Goal: Task Accomplishment & Management: Manage account settings

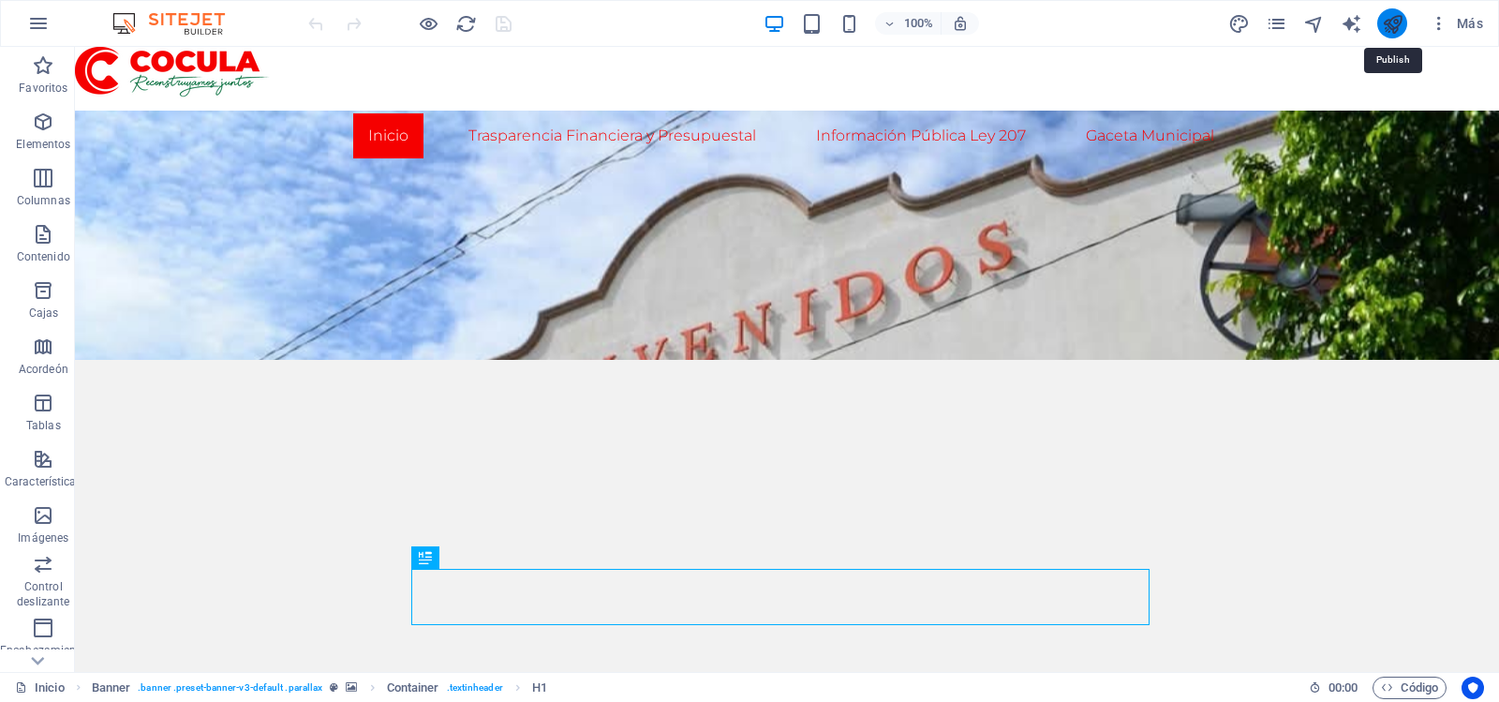
click at [1386, 18] on icon "publicar" at bounding box center [1393, 24] width 22 height 22
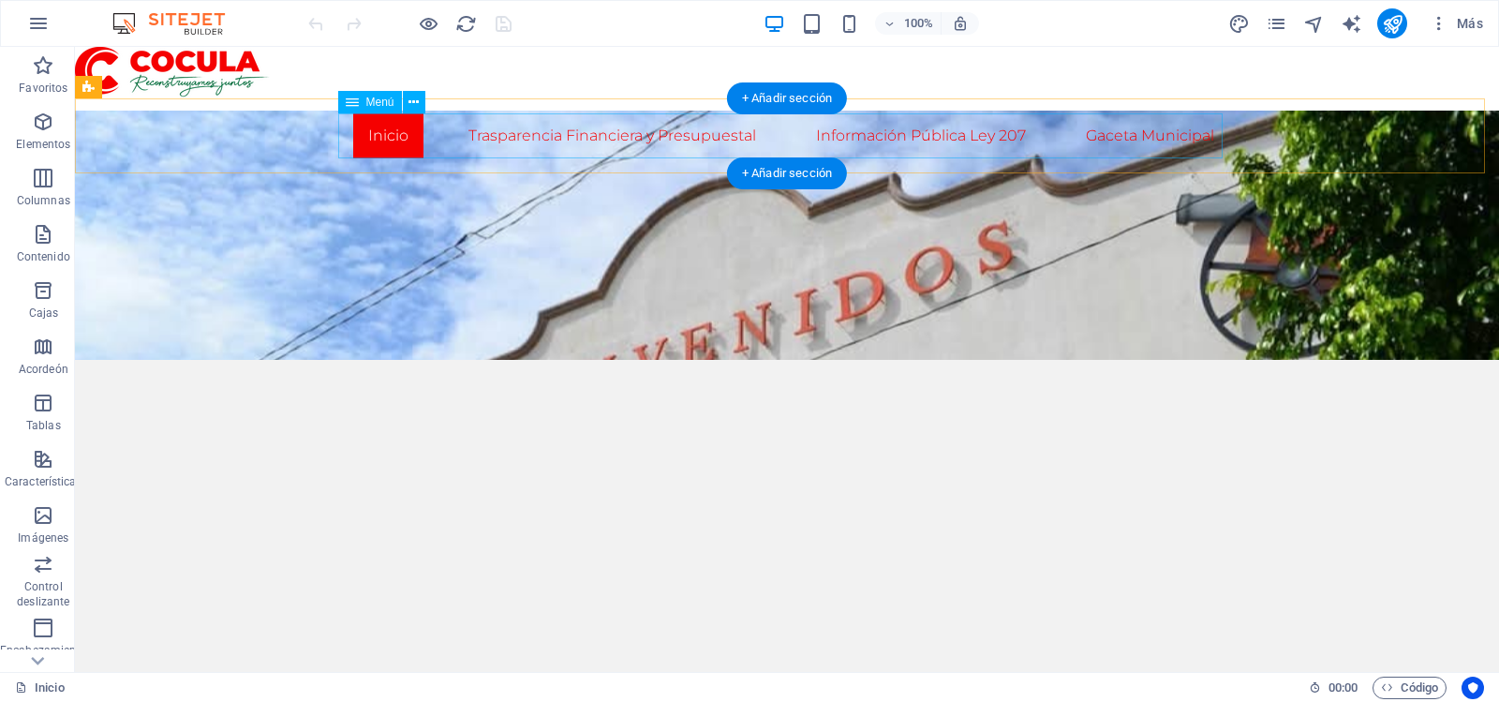
click at [701, 128] on nav "Inicio Trasparencia Financiera y Presupuestal Trnasparencia y Cuenta Pública Le…" at bounding box center [787, 135] width 884 height 45
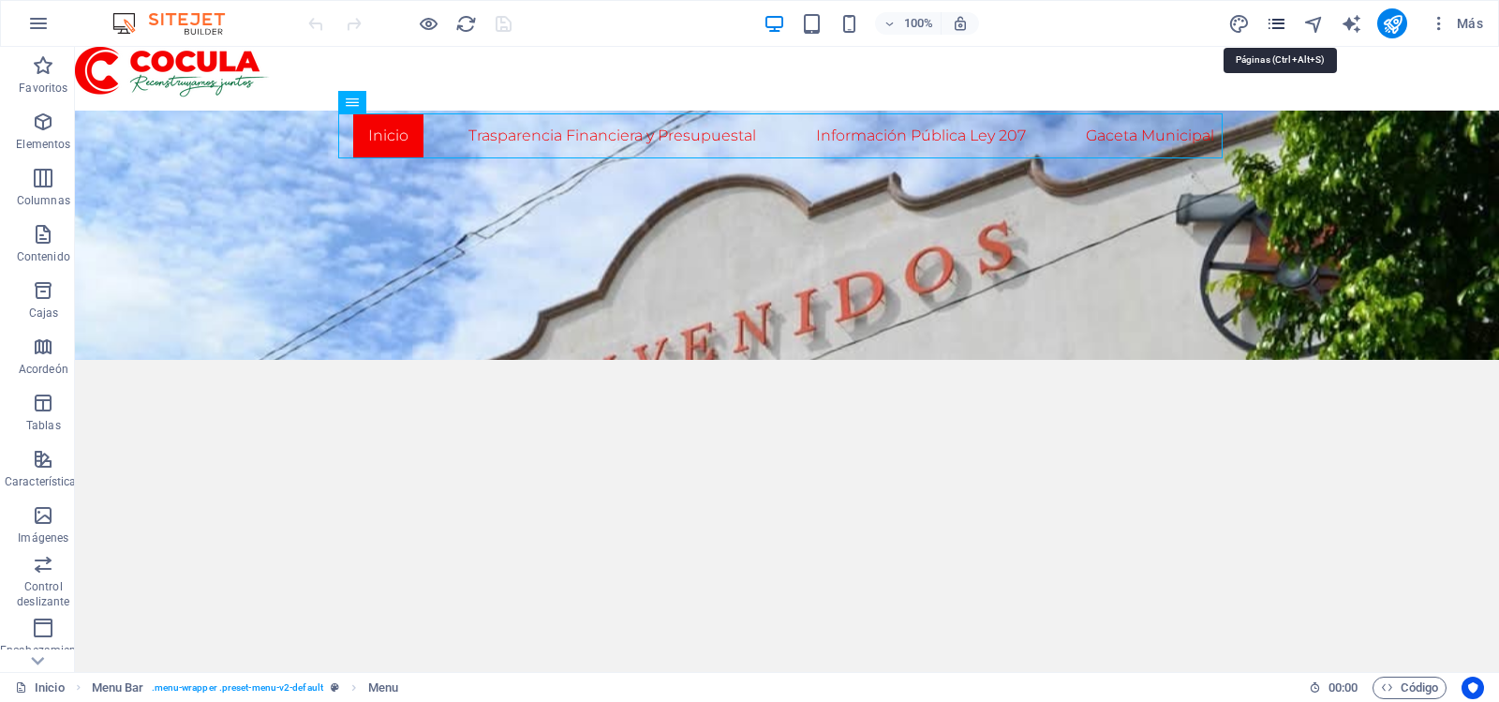
click at [1267, 23] on icon "páginas" at bounding box center [1277, 24] width 22 height 22
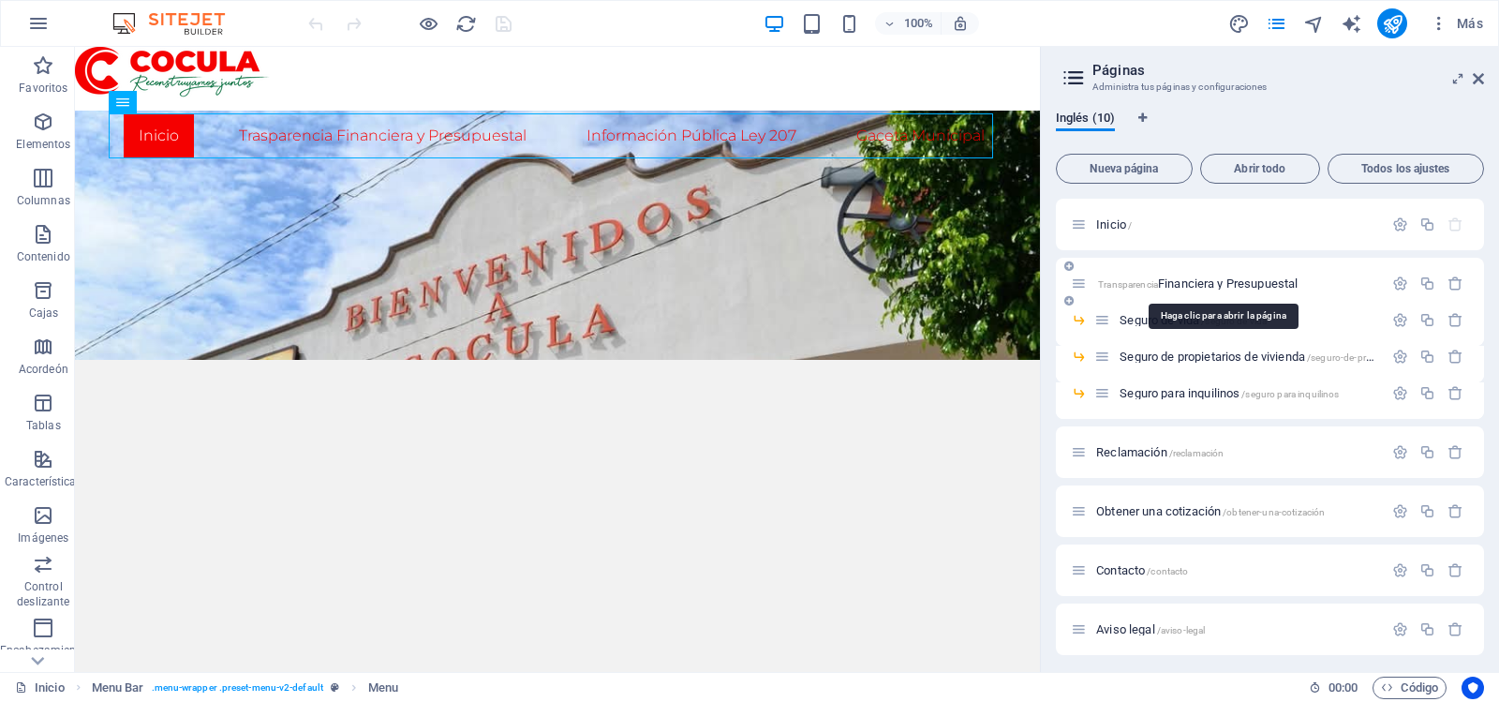
click at [1182, 278] on font "Financiera y Presupuestal" at bounding box center [1228, 283] width 140 height 14
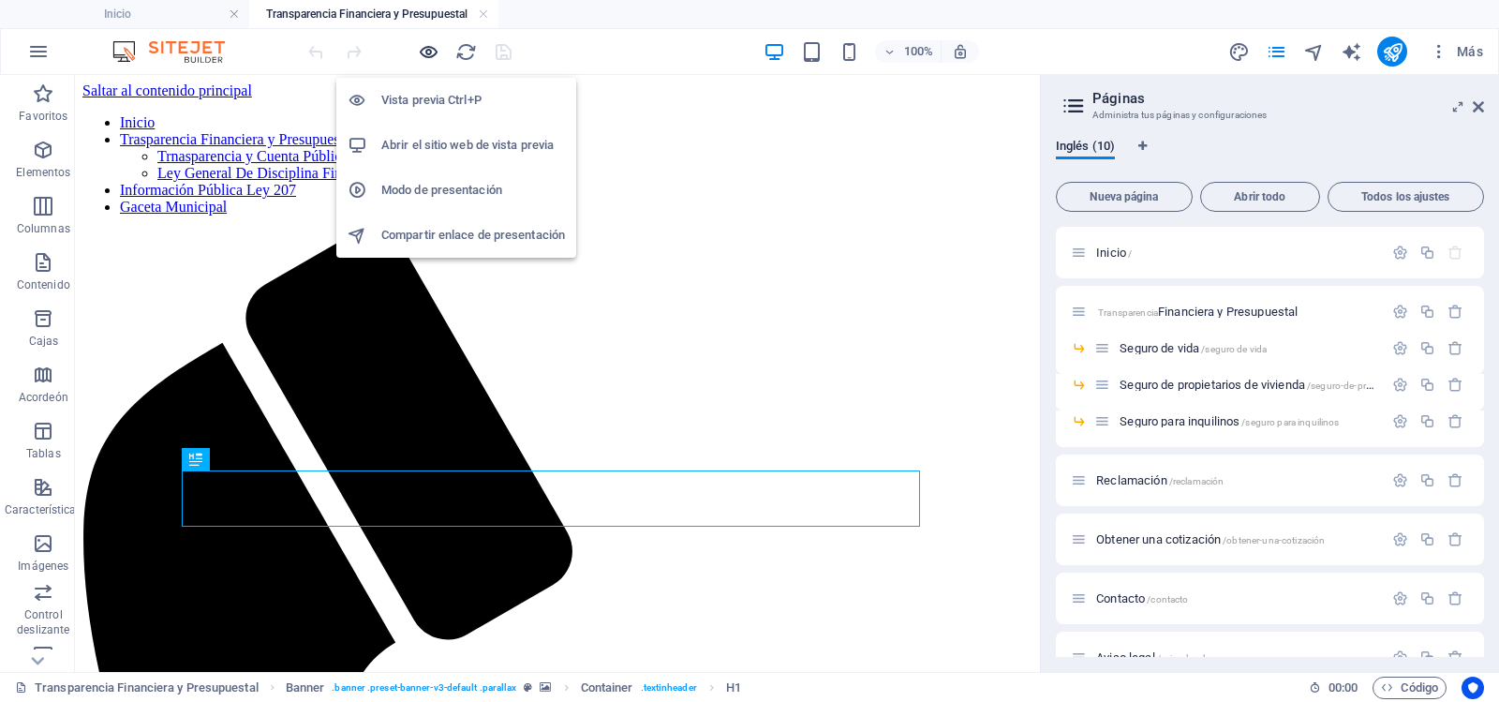
click at [431, 61] on icon "button" at bounding box center [429, 52] width 22 height 22
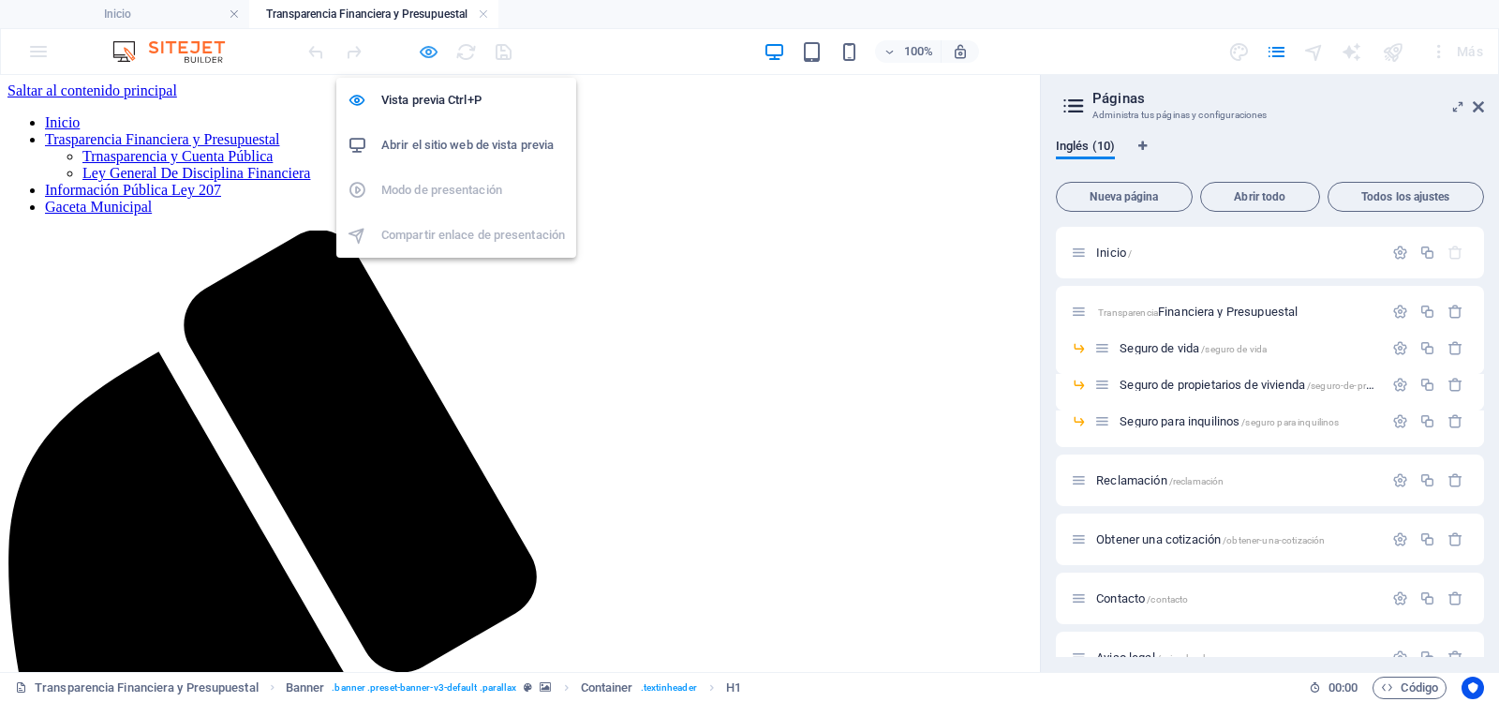
click at [428, 45] on icon "button" at bounding box center [429, 52] width 22 height 22
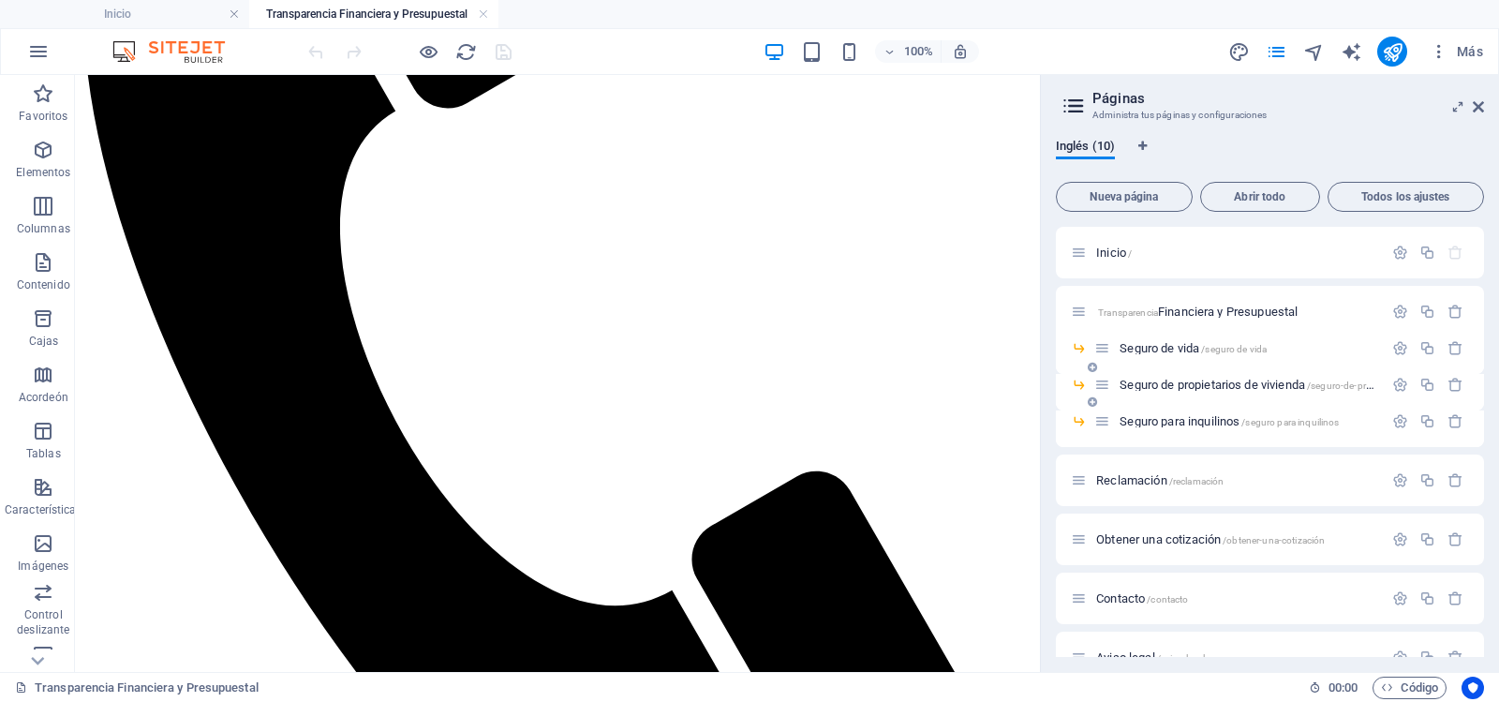
scroll to position [521, 0]
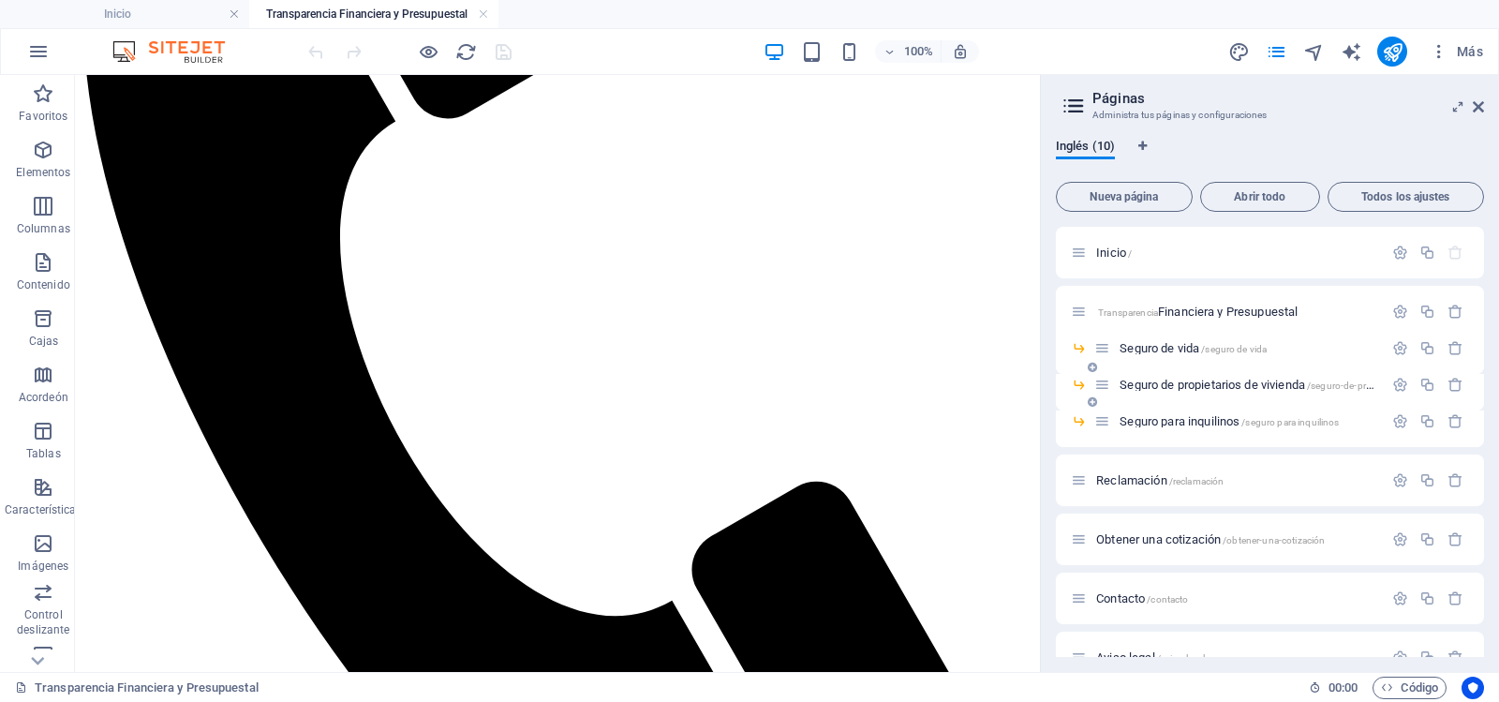
click at [1056, 393] on div "Seguro de propietarios de vivienda /seguro-de-propietarios-de-vivienda" at bounding box center [1270, 392] width 428 height 37
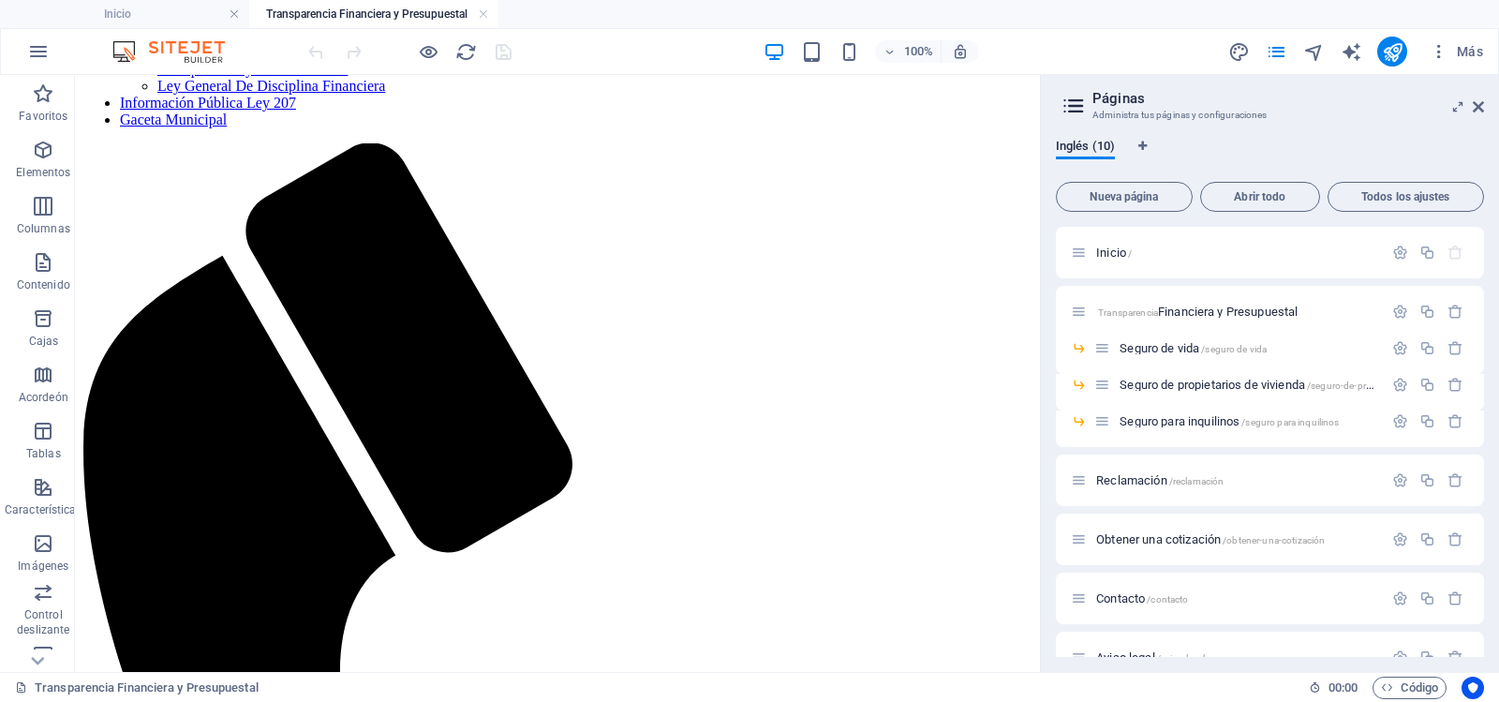
scroll to position [0, 0]
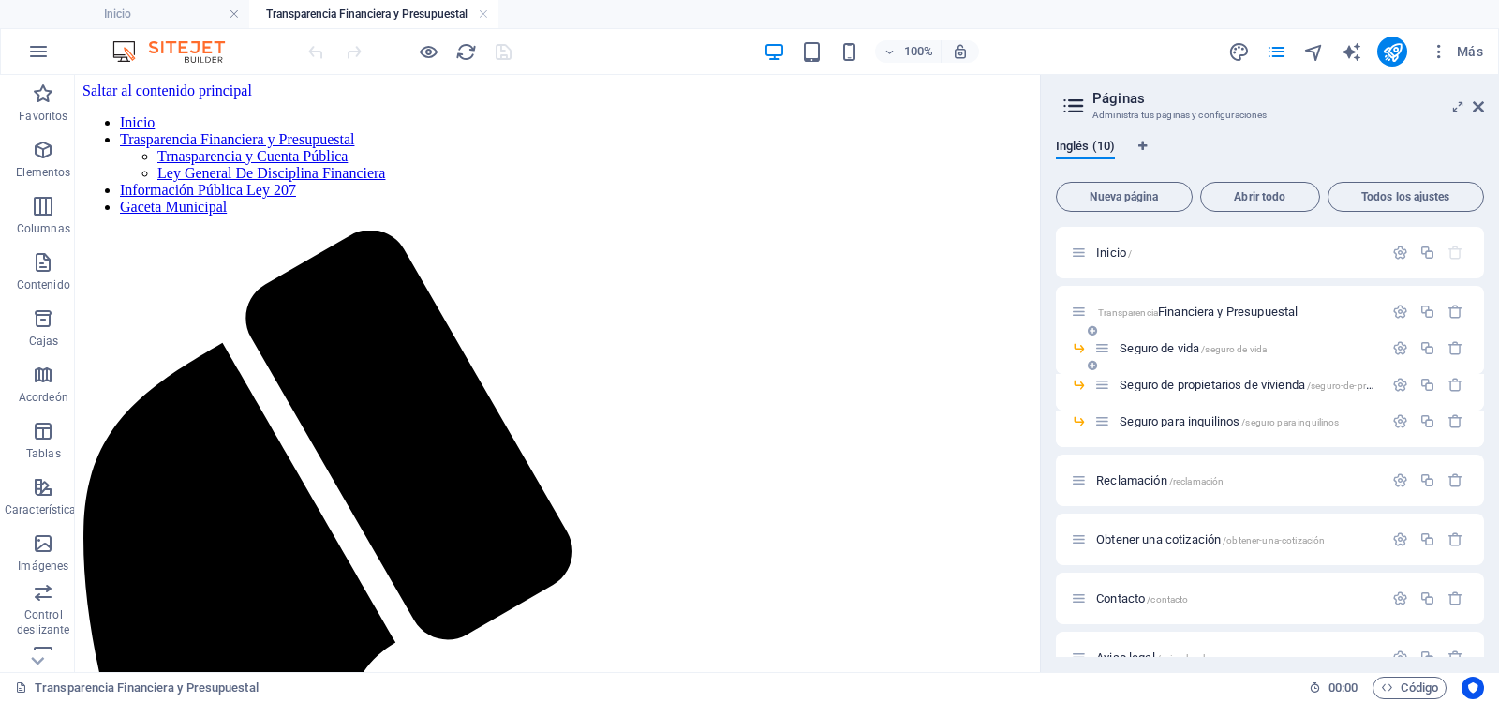
click at [1206, 347] on font "/seguro de vida" at bounding box center [1234, 349] width 66 height 10
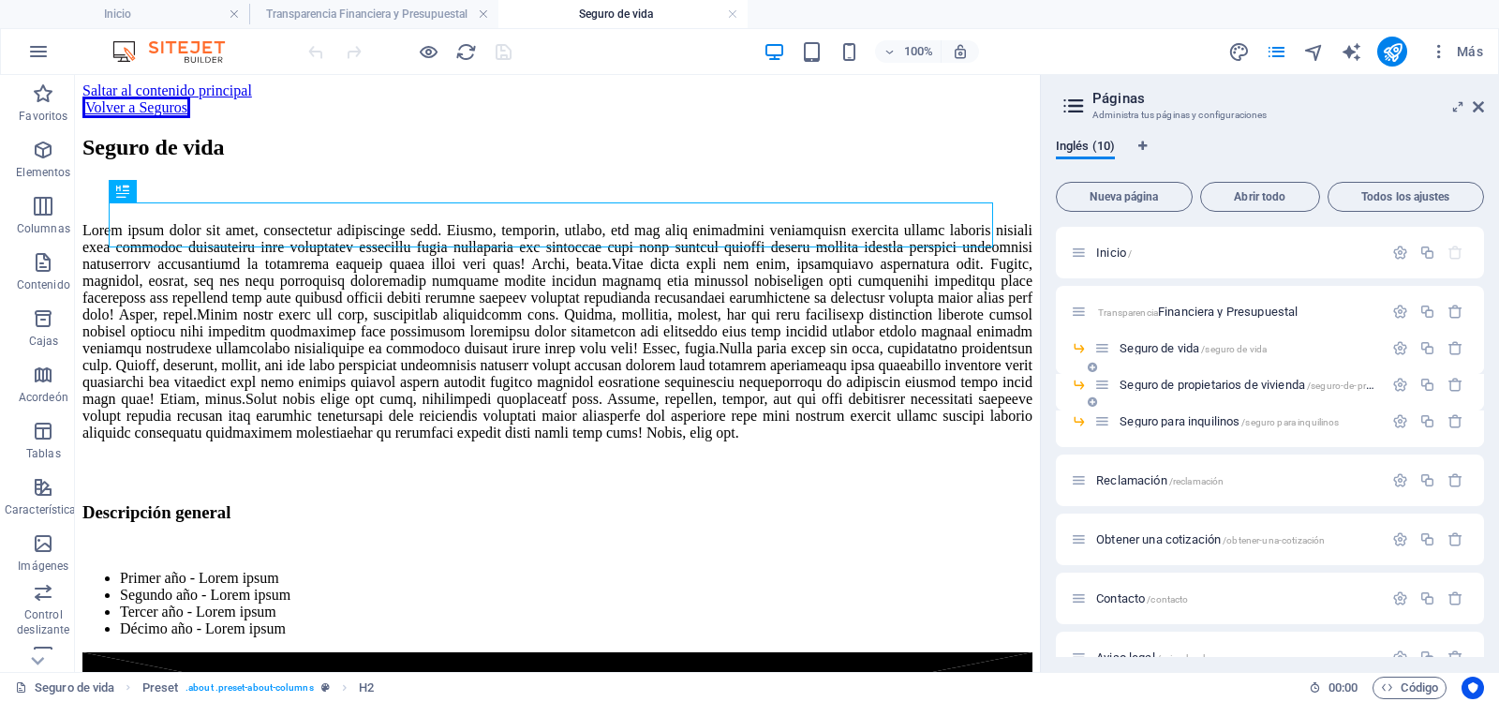
click at [1153, 385] on font "Seguro de propietarios de vivienda" at bounding box center [1211, 385] width 185 height 14
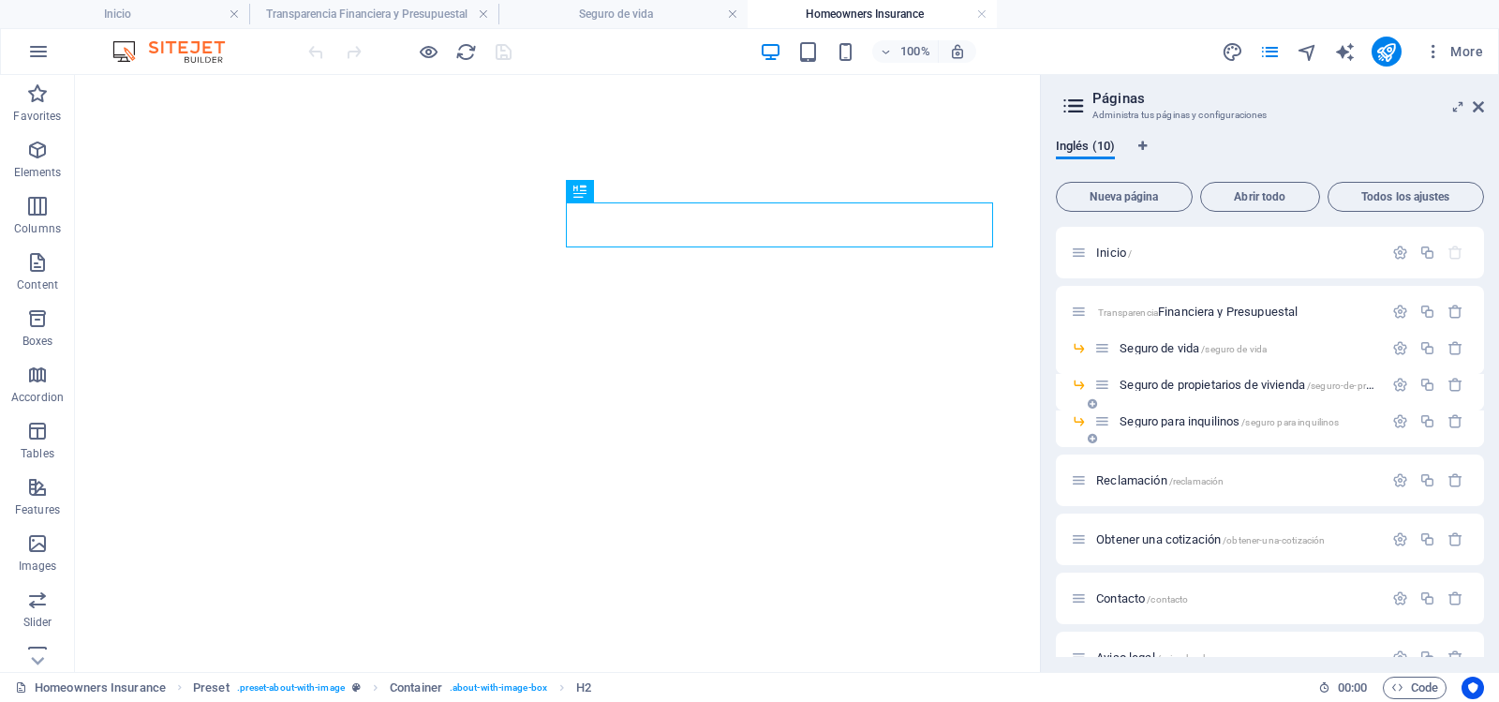
click at [1136, 423] on font "Seguro para inquilinos" at bounding box center [1179, 421] width 120 height 14
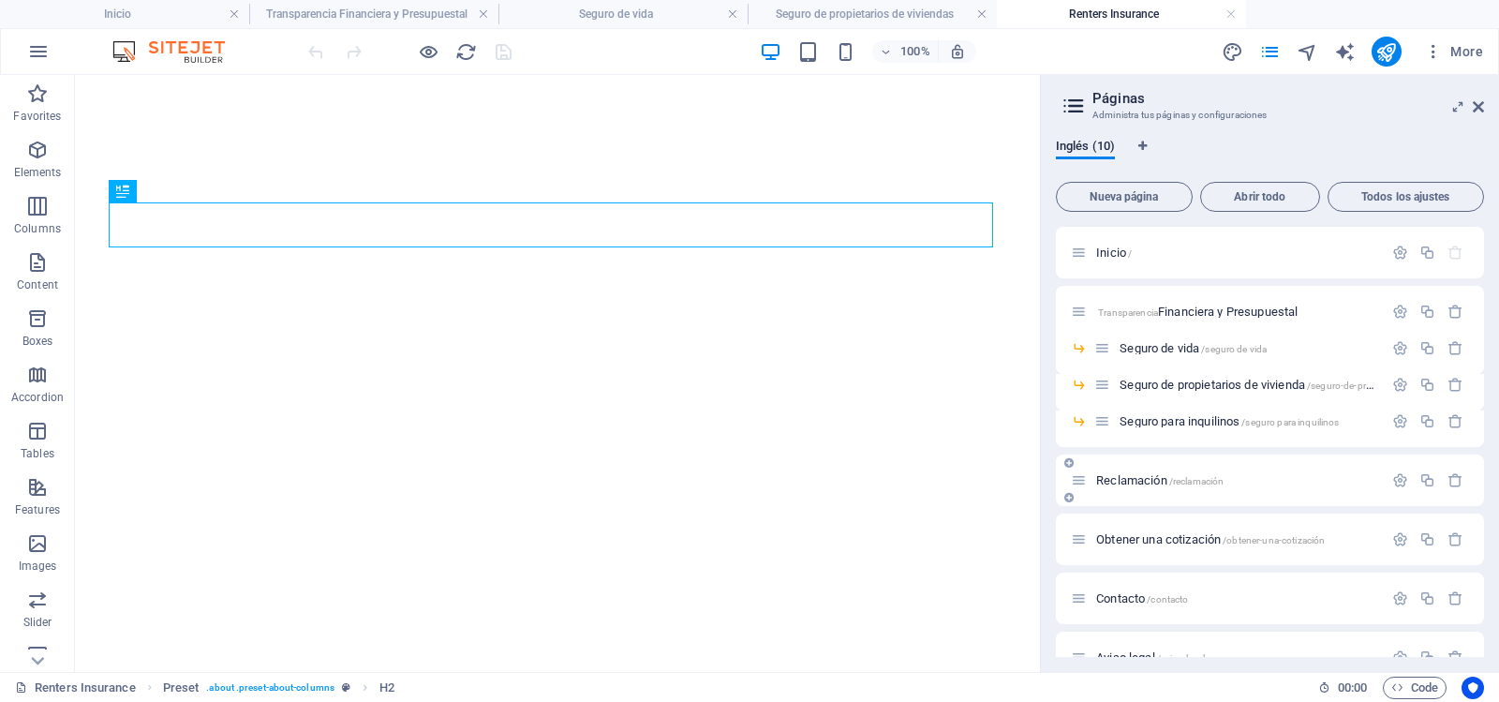
click at [1124, 476] on font "Reclamación" at bounding box center [1131, 480] width 71 height 14
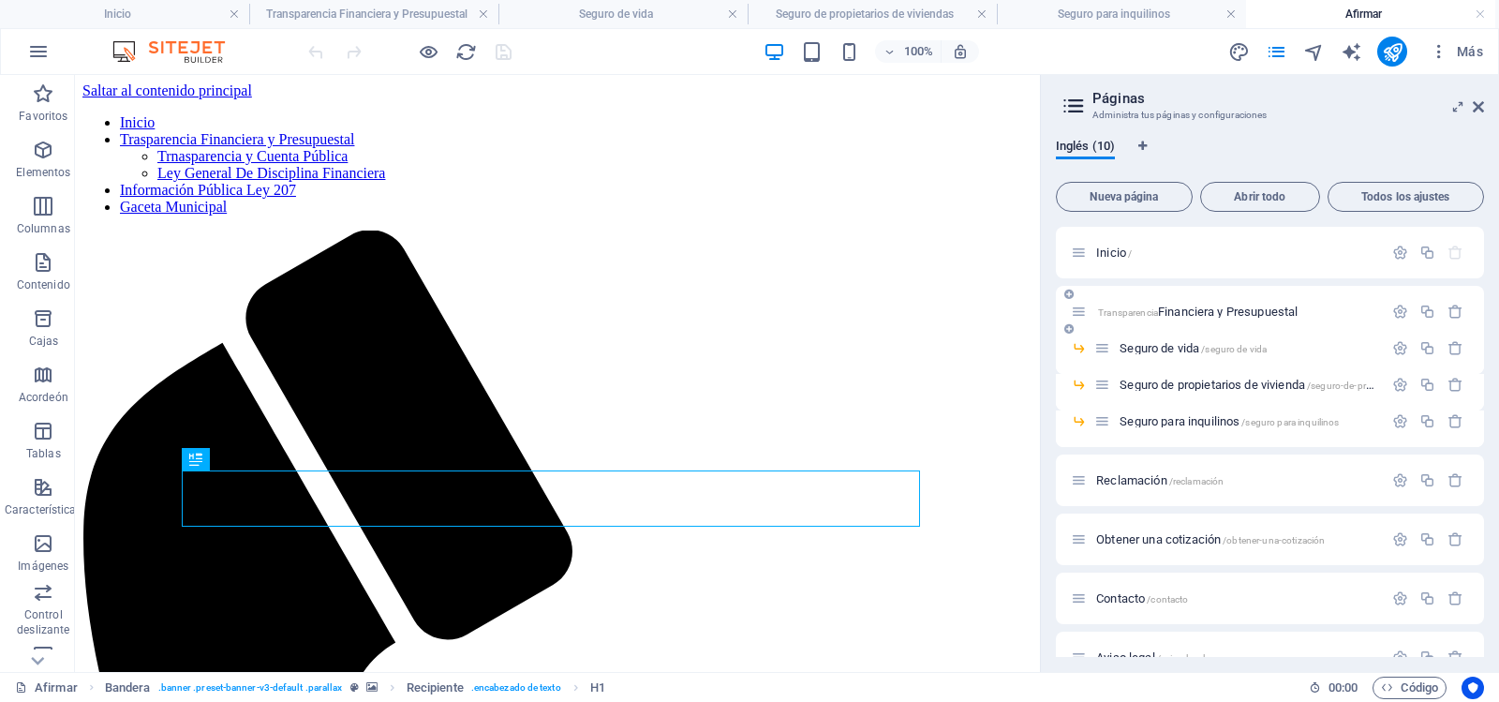
click at [1156, 304] on div "Transparencia Financiera y Presupuestal" at bounding box center [1227, 312] width 312 height 22
click at [1151, 307] on font "Transparencia" at bounding box center [1128, 312] width 60 height 10
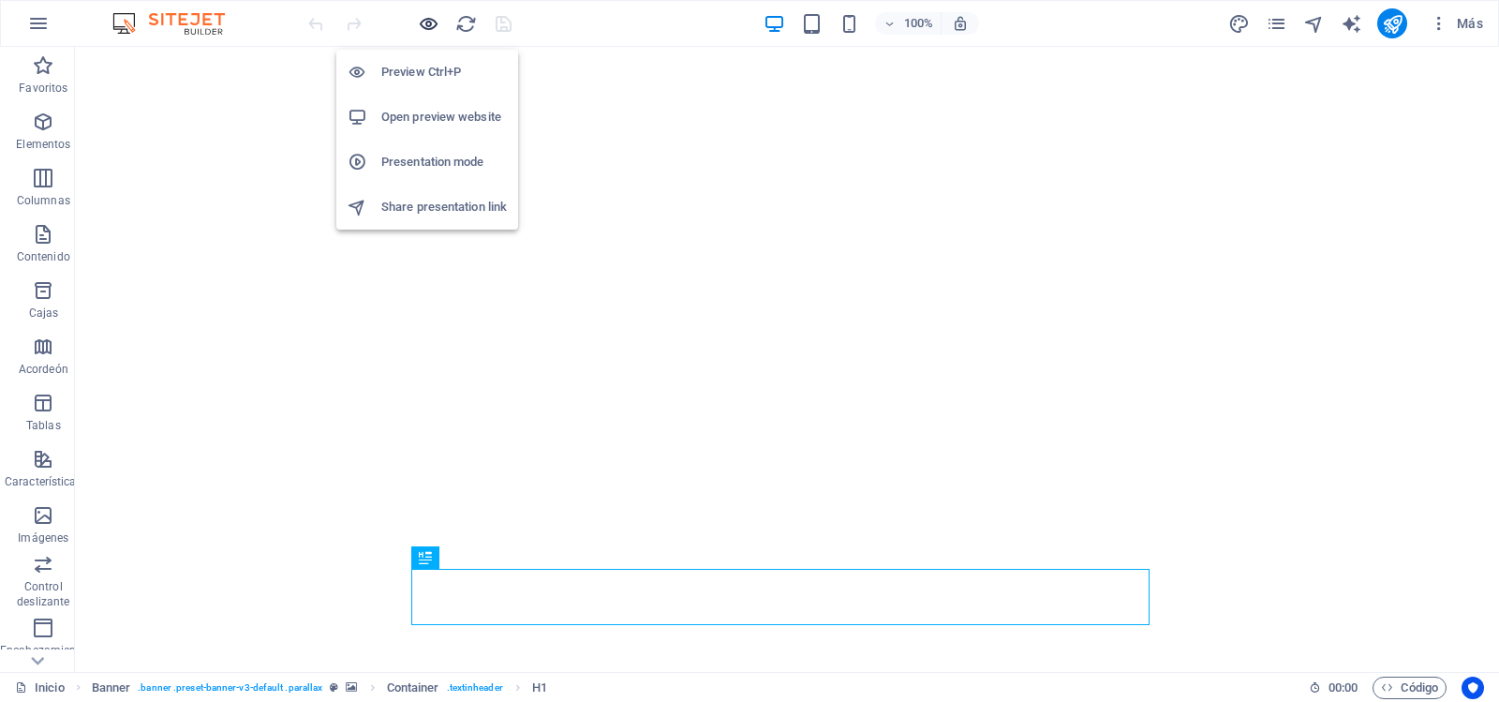
click at [430, 30] on icon "button" at bounding box center [429, 24] width 22 height 22
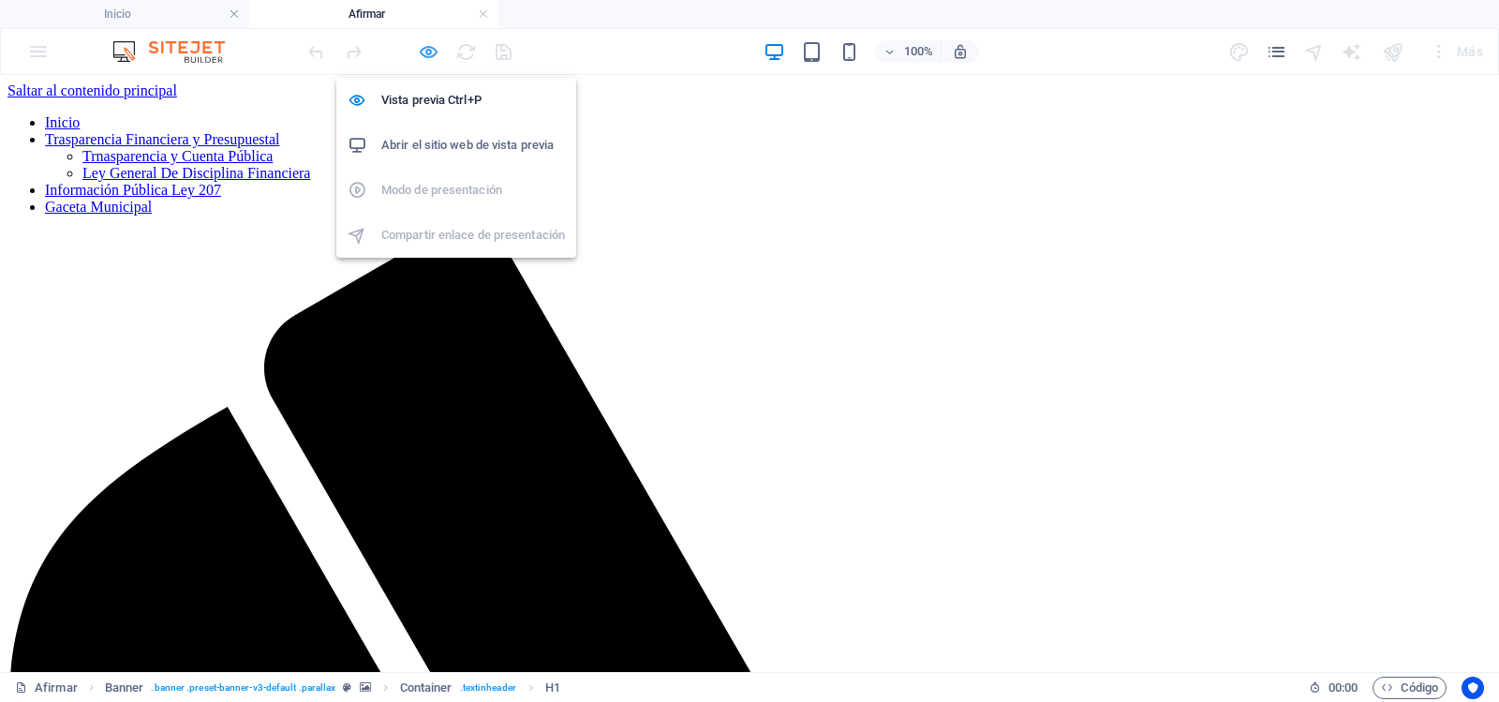
click at [423, 58] on icon "button" at bounding box center [429, 52] width 22 height 22
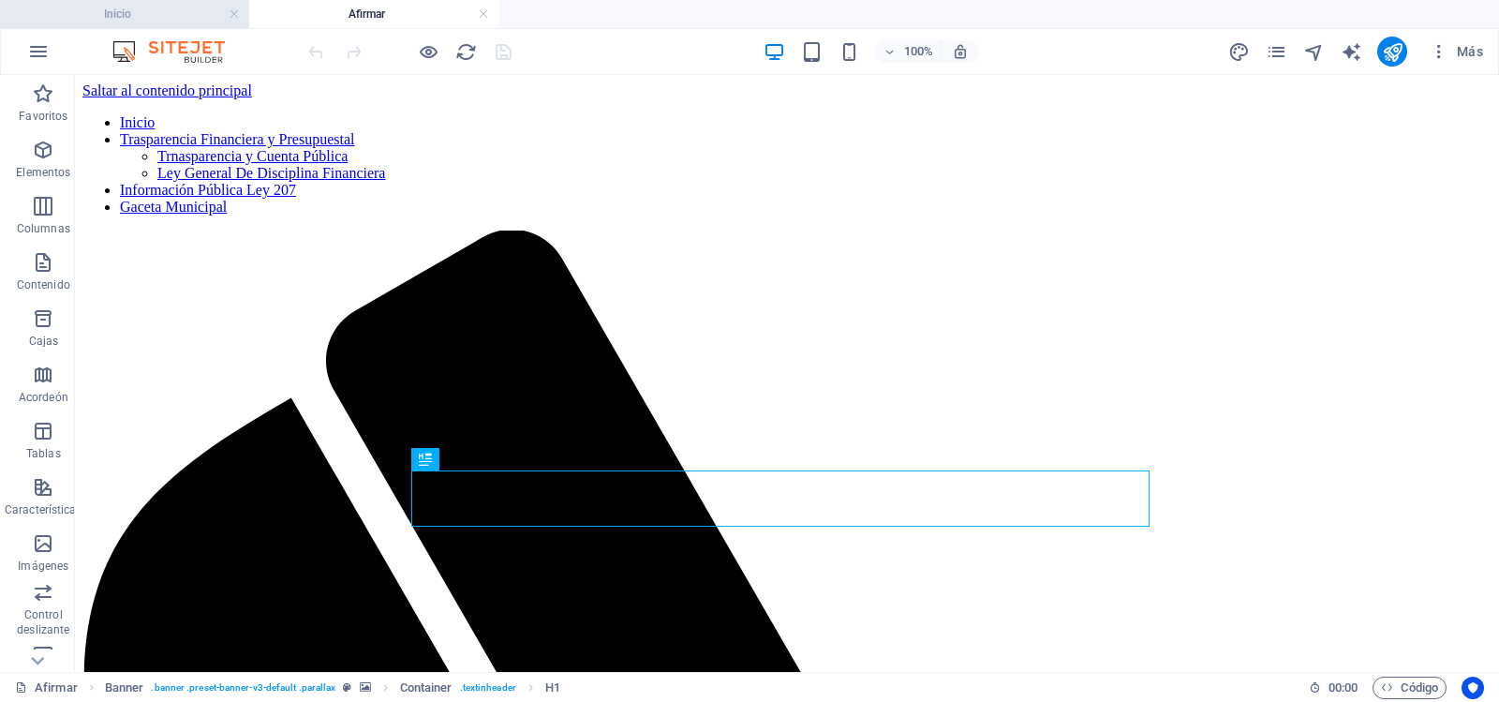
click at [195, 10] on h4 "Inicio" at bounding box center [124, 14] width 249 height 21
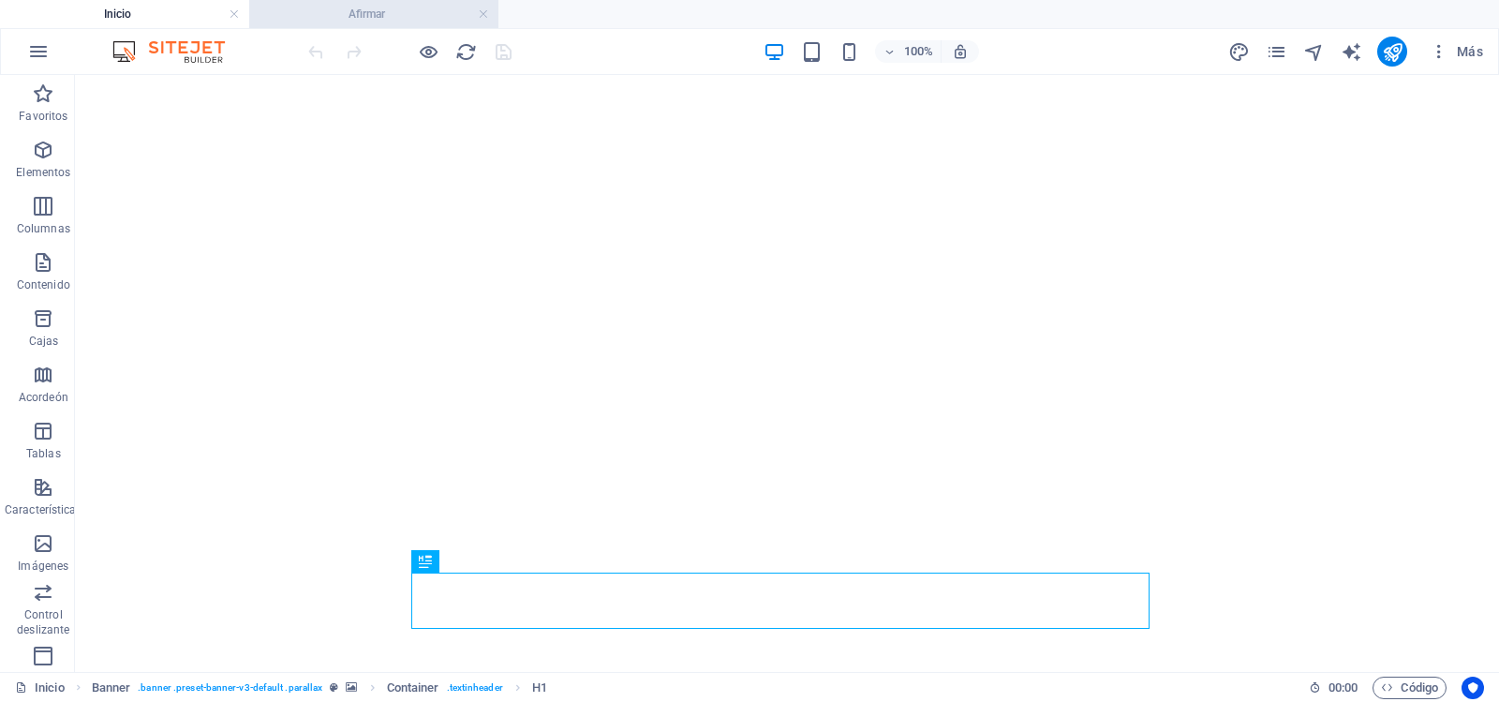
click at [304, 11] on h4 "Afirmar" at bounding box center [373, 14] width 249 height 21
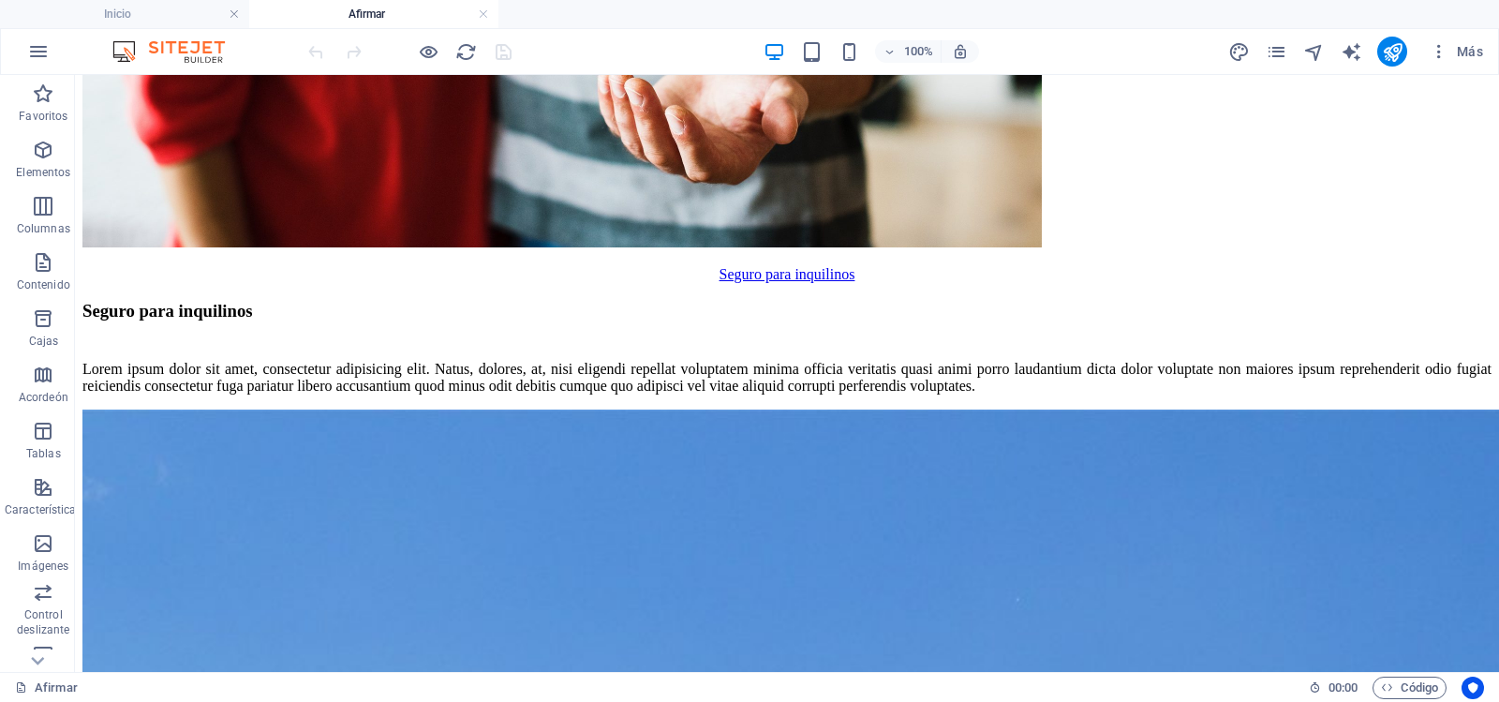
scroll to position [5222, 0]
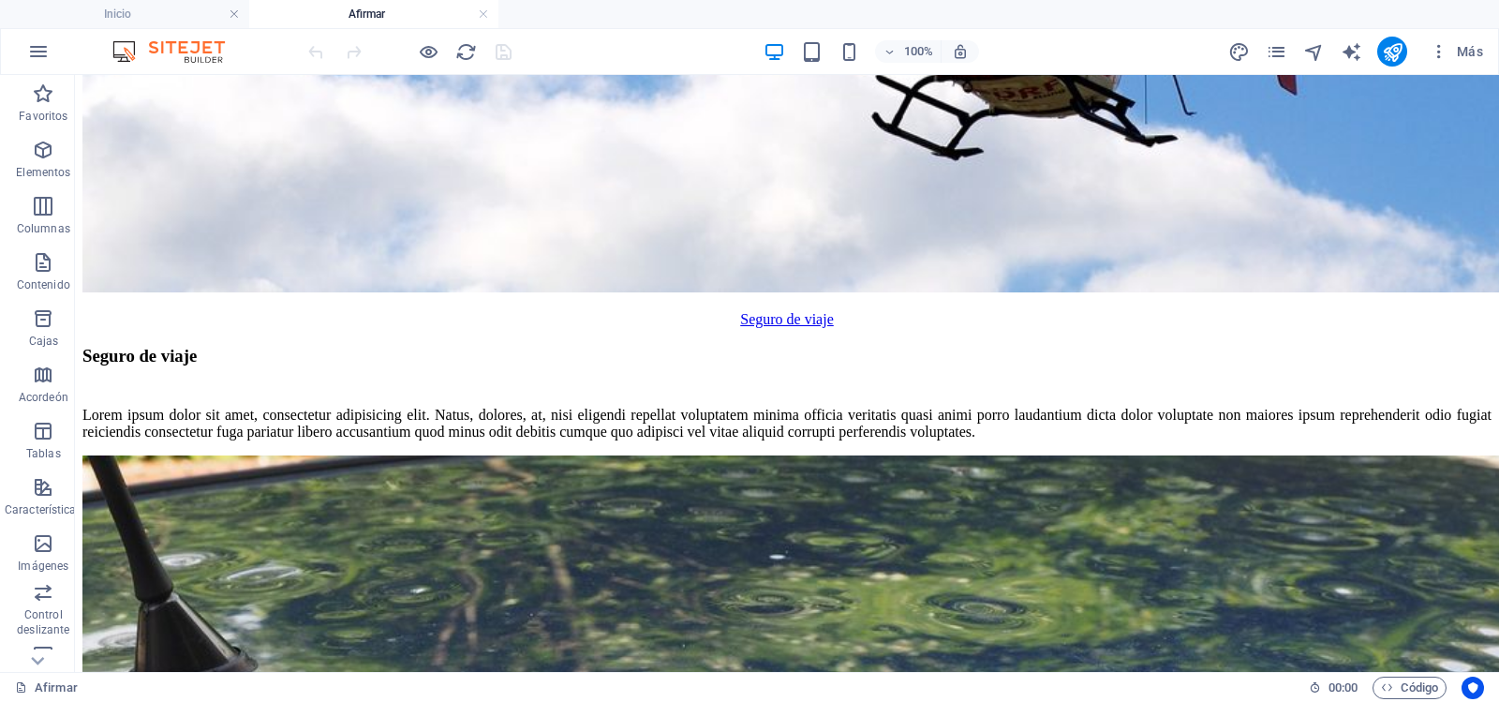
drag, startPoint x: 1498, startPoint y: 157, endPoint x: 1565, endPoint y: 125, distance: 75.0
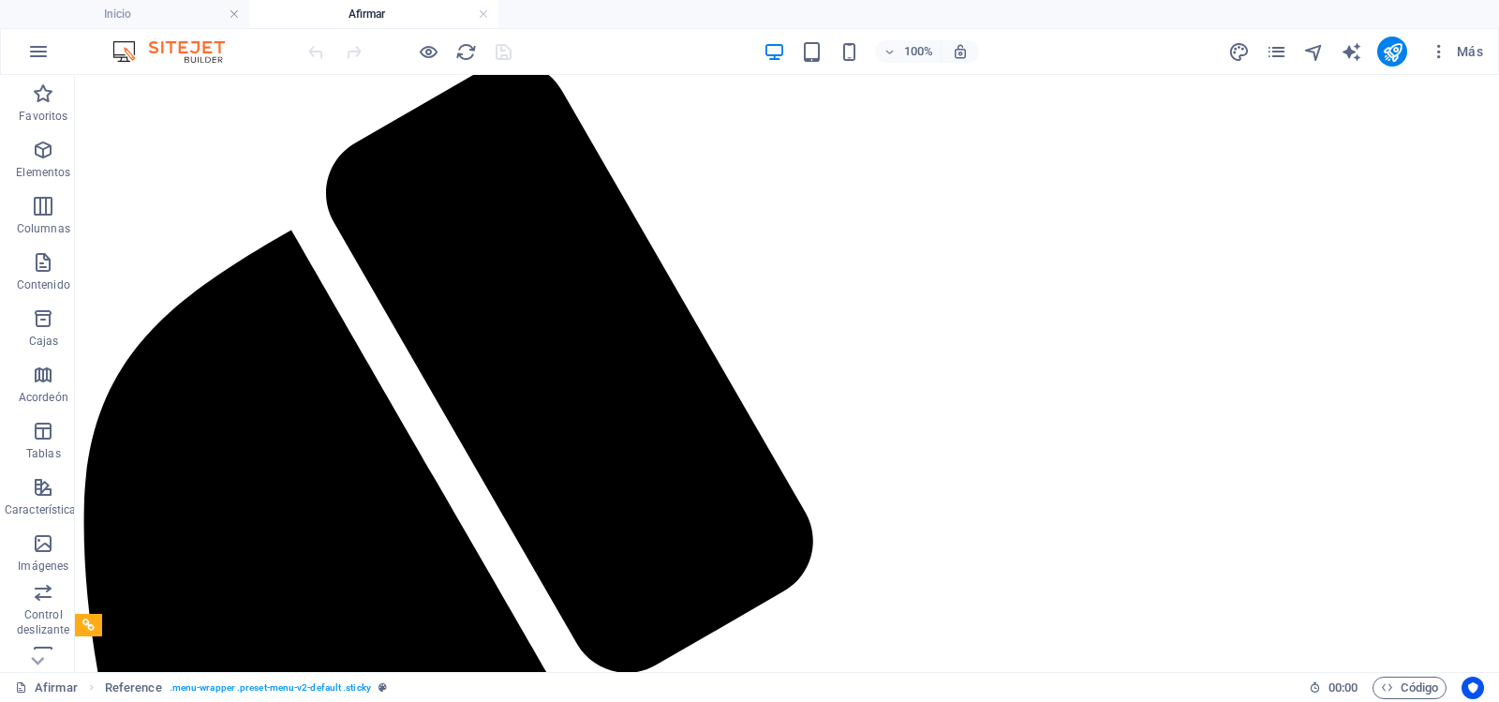
scroll to position [0, 0]
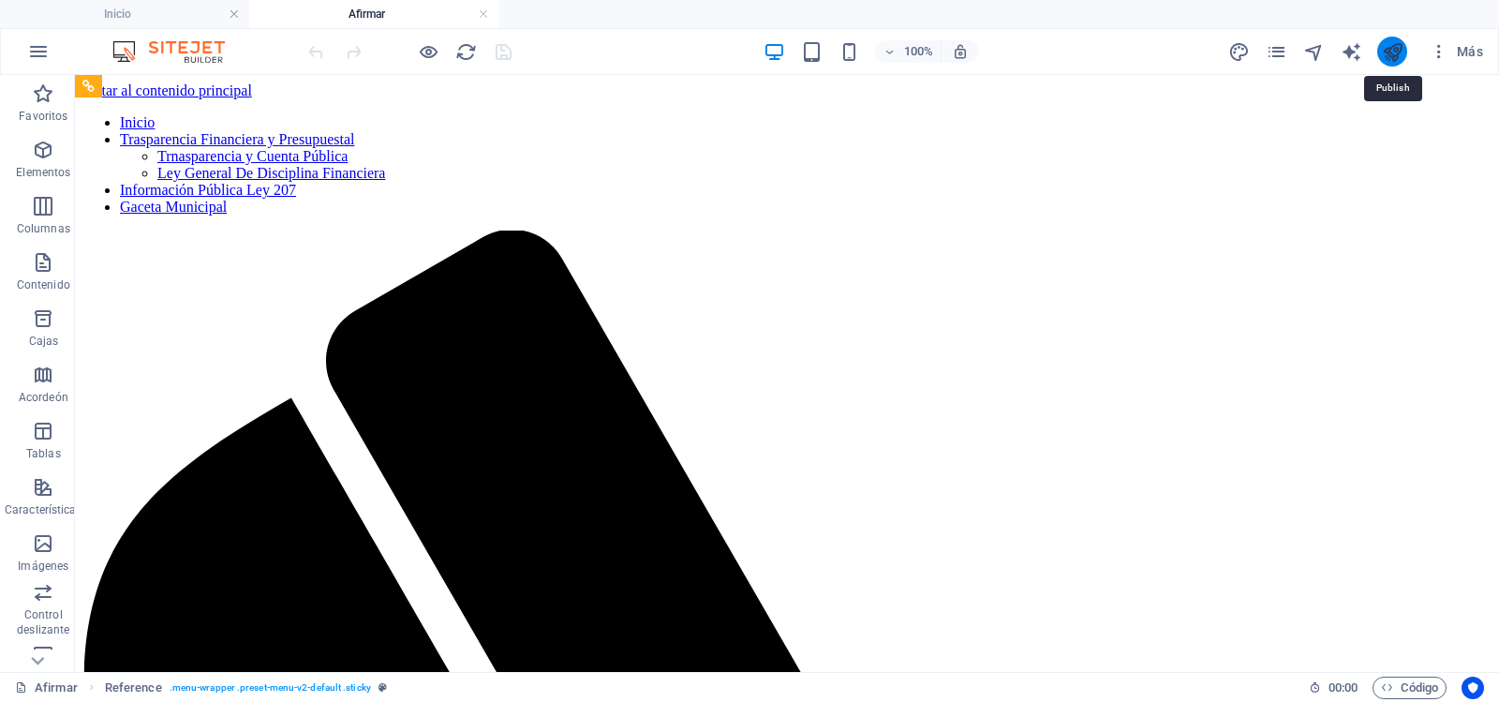
click at [1399, 57] on icon "publicar" at bounding box center [1393, 52] width 22 height 22
